Goal: Task Accomplishment & Management: Manage account settings

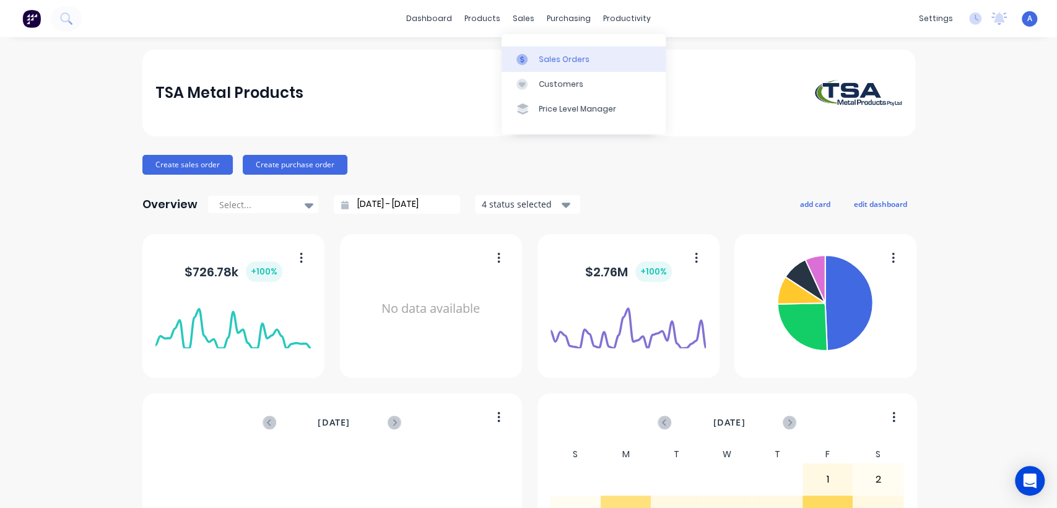
click at [544, 54] on div "Sales Orders" at bounding box center [564, 59] width 51 height 11
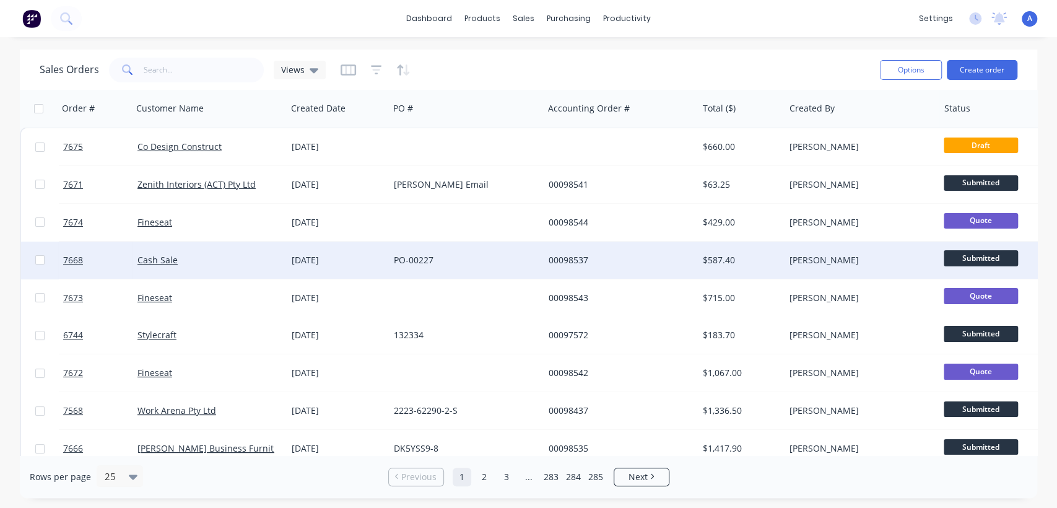
click at [382, 251] on div "[DATE]" at bounding box center [338, 259] width 102 height 37
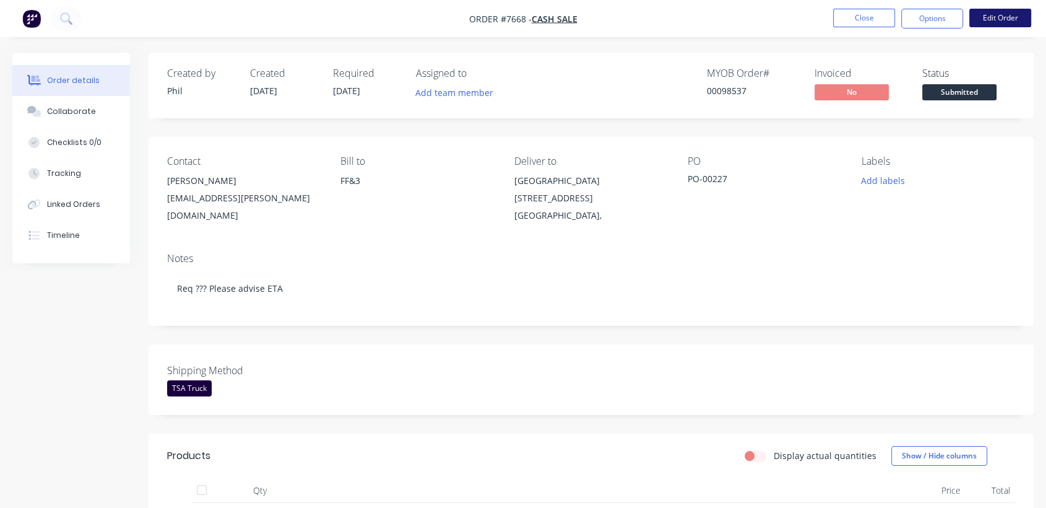
click at [983, 16] on button "Edit Order" at bounding box center [1000, 18] width 62 height 19
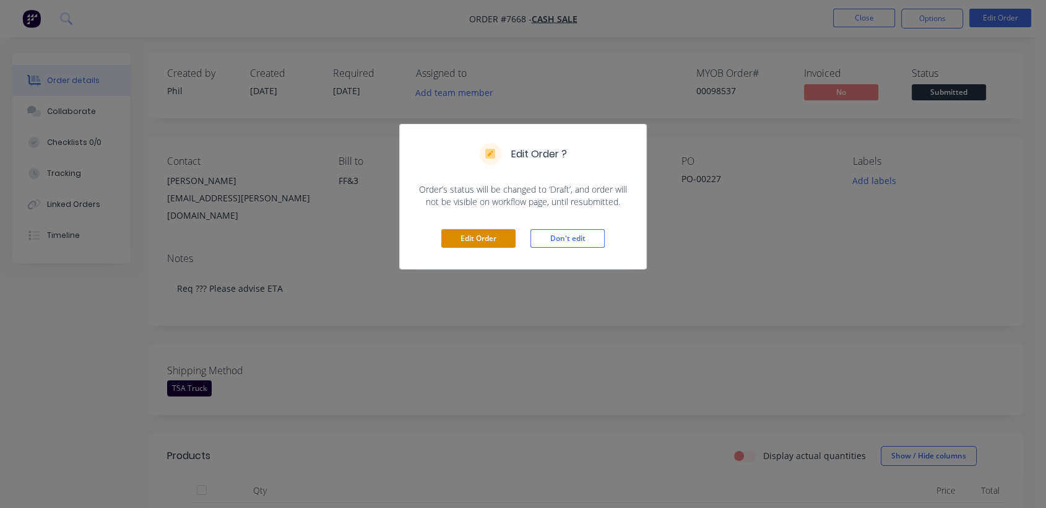
click at [471, 235] on button "Edit Order" at bounding box center [478, 238] width 74 height 19
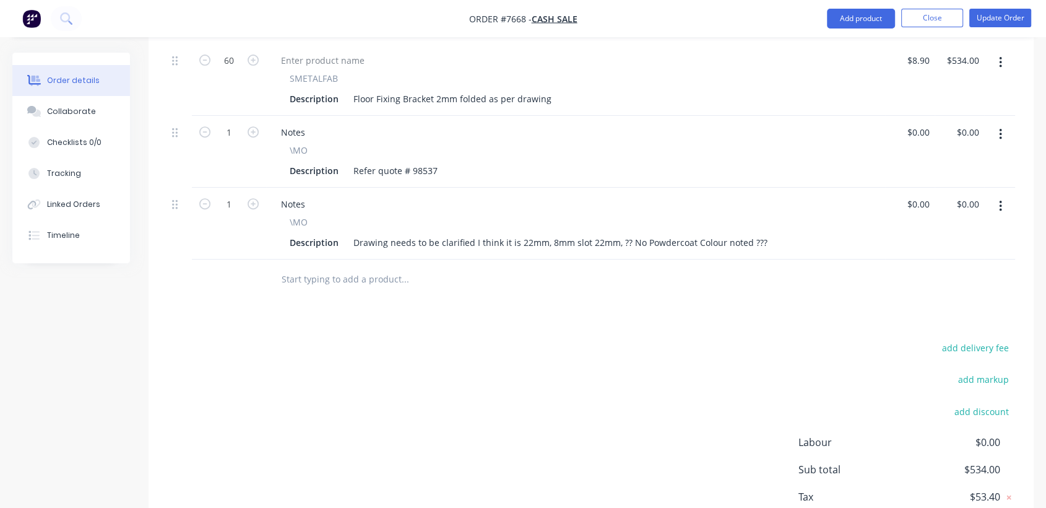
scroll to position [481, 0]
click at [350, 264] on input "text" at bounding box center [405, 276] width 248 height 25
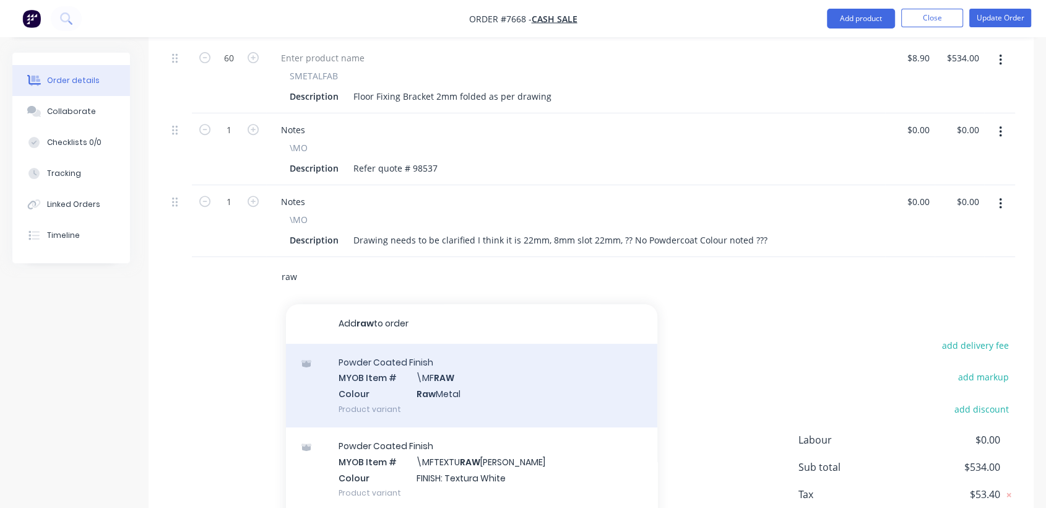
type input "raw"
click at [441, 354] on div "Powder Coated Finish MYOB Item # \MF RAW Colour Raw Metal Product variant" at bounding box center [471, 386] width 371 height 84
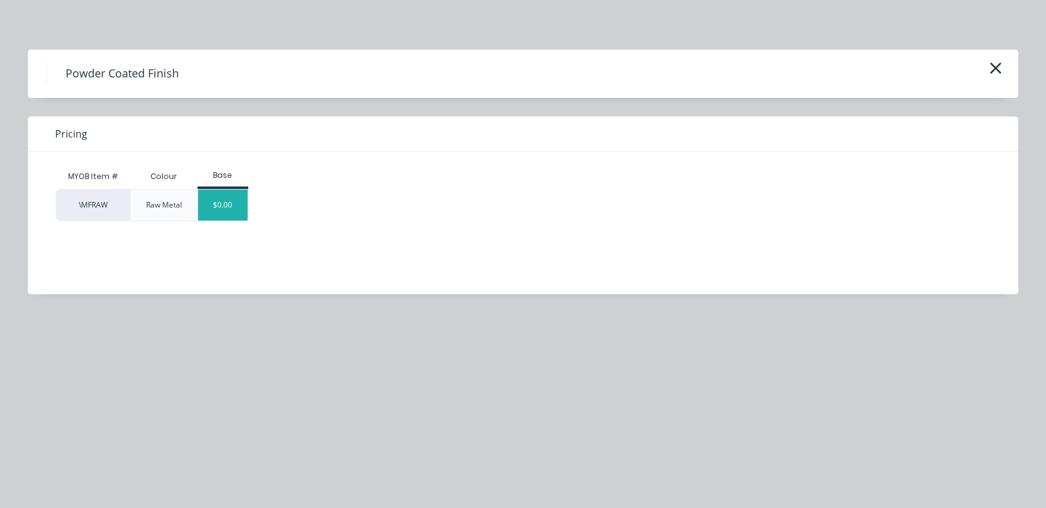
click at [226, 209] on div "$0.00" at bounding box center [223, 204] width 50 height 31
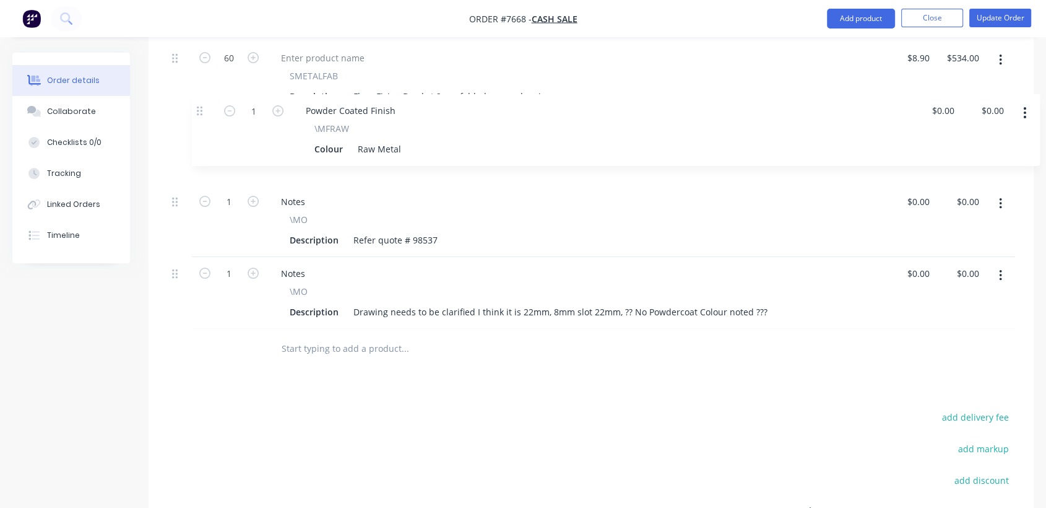
drag, startPoint x: 174, startPoint y: 257, endPoint x: 203, endPoint y: 112, distance: 147.7
click at [203, 112] on div "60 SMETALFAB Description Floor Fixing Bracket 2mm folded as per drawing $8.90 $…" at bounding box center [591, 184] width 848 height 287
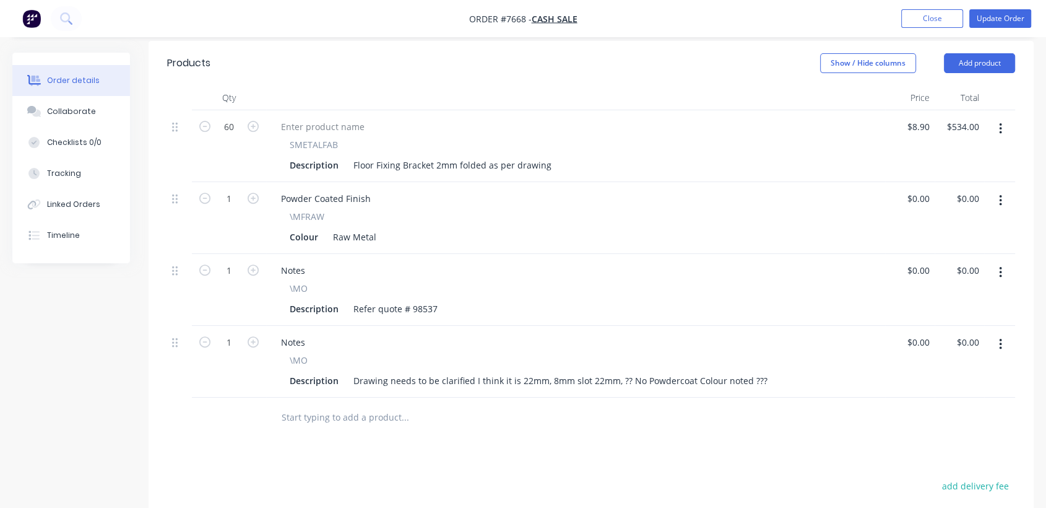
scroll to position [344, 0]
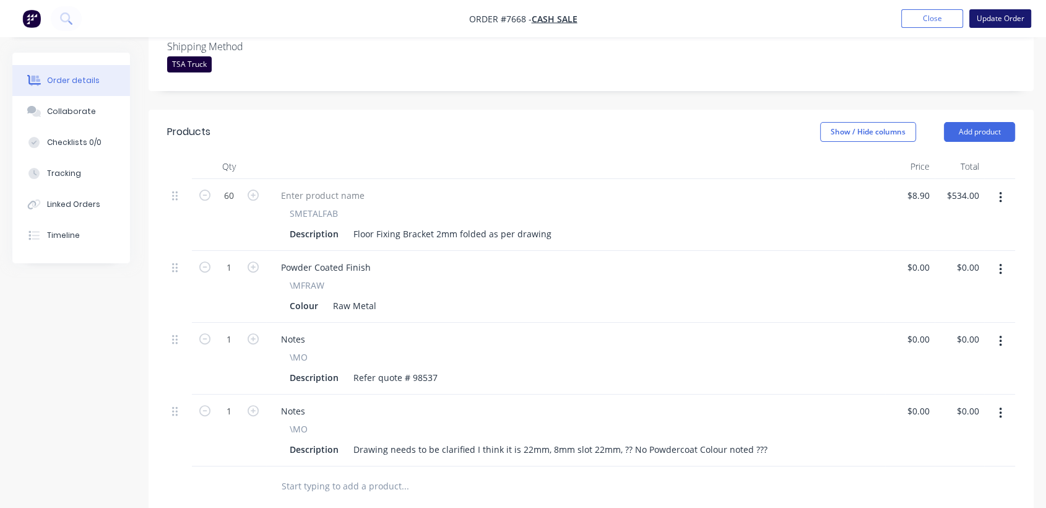
click at [1005, 11] on button "Update Order" at bounding box center [1000, 18] width 62 height 19
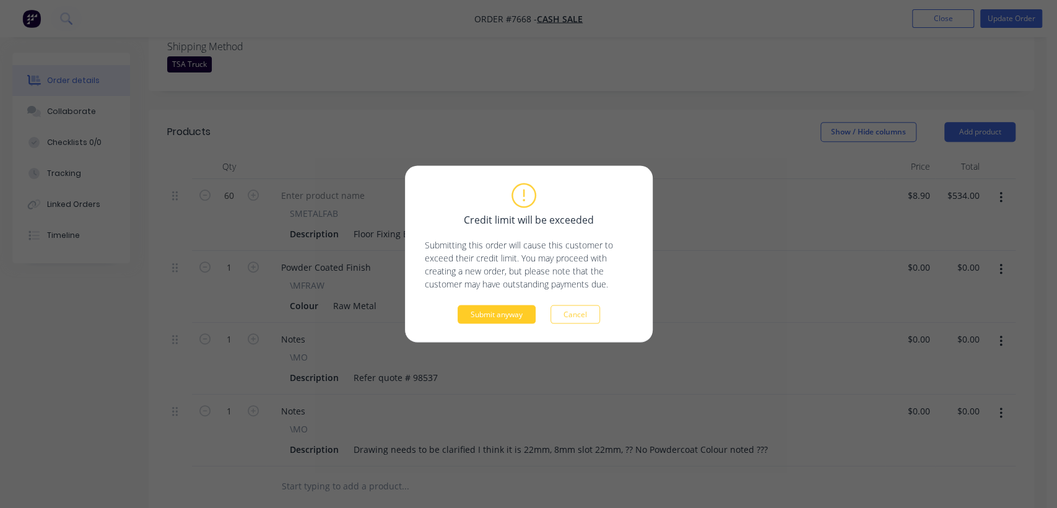
click at [516, 314] on button "Submit anyway" at bounding box center [496, 314] width 78 height 19
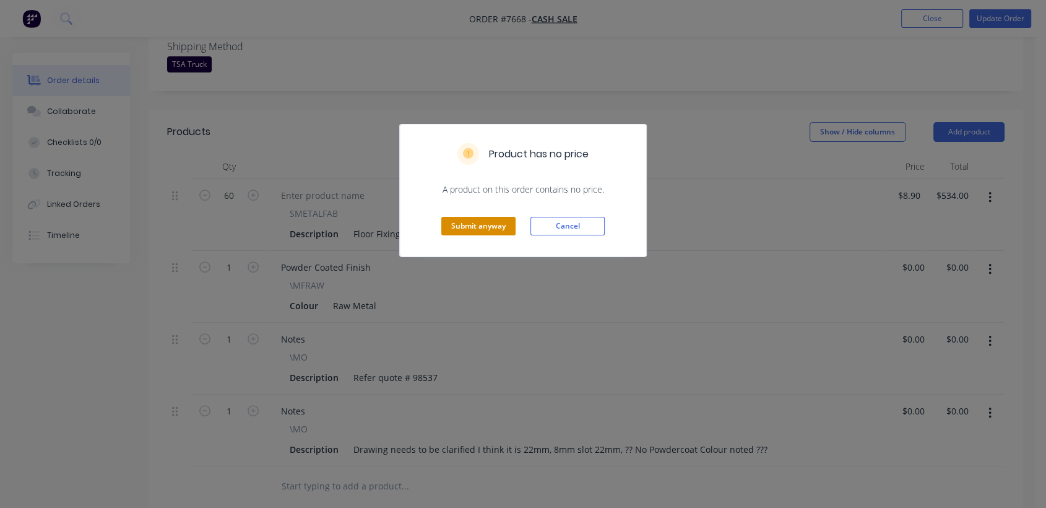
click at [489, 223] on button "Submit anyway" at bounding box center [478, 226] width 74 height 19
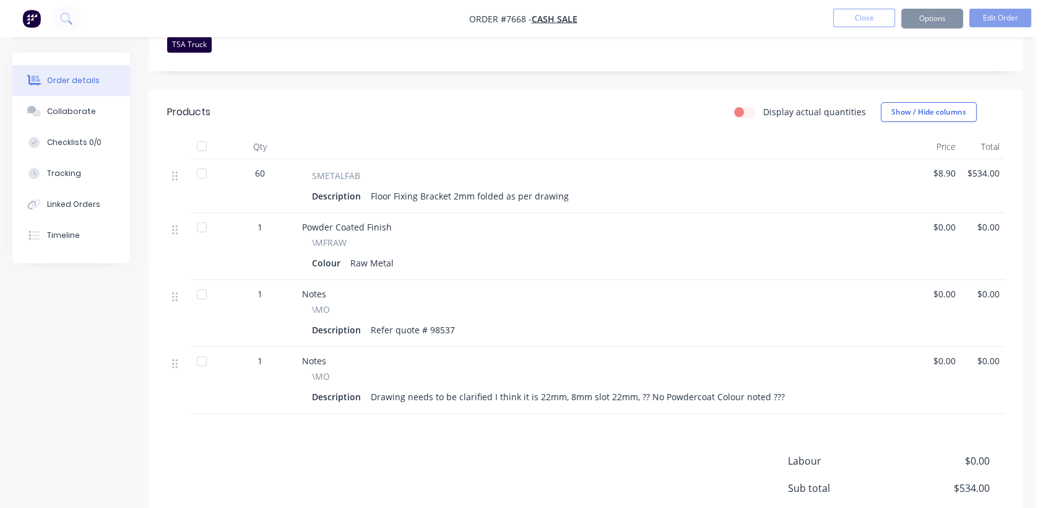
scroll to position [330, 0]
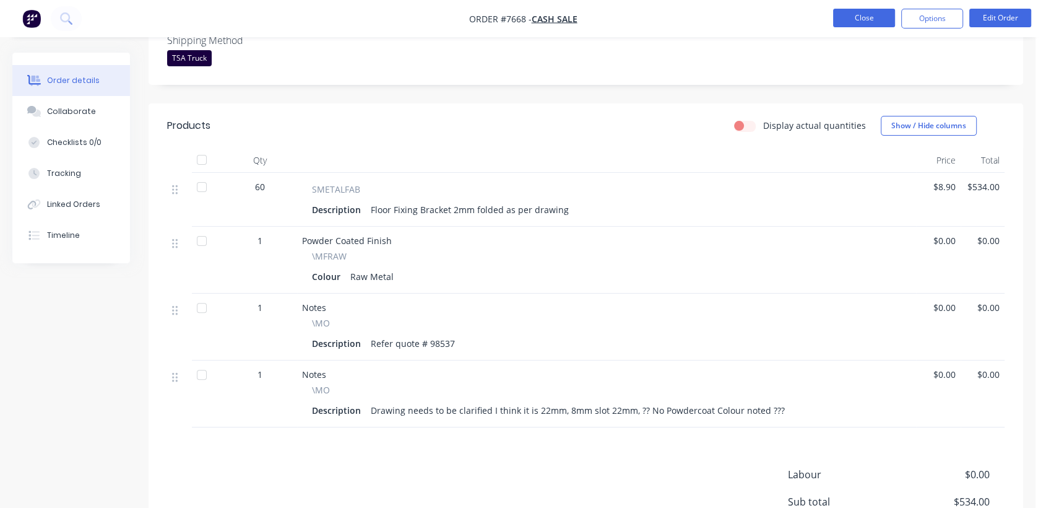
click at [862, 14] on button "Close" at bounding box center [864, 18] width 62 height 19
